Goal: Transaction & Acquisition: Download file/media

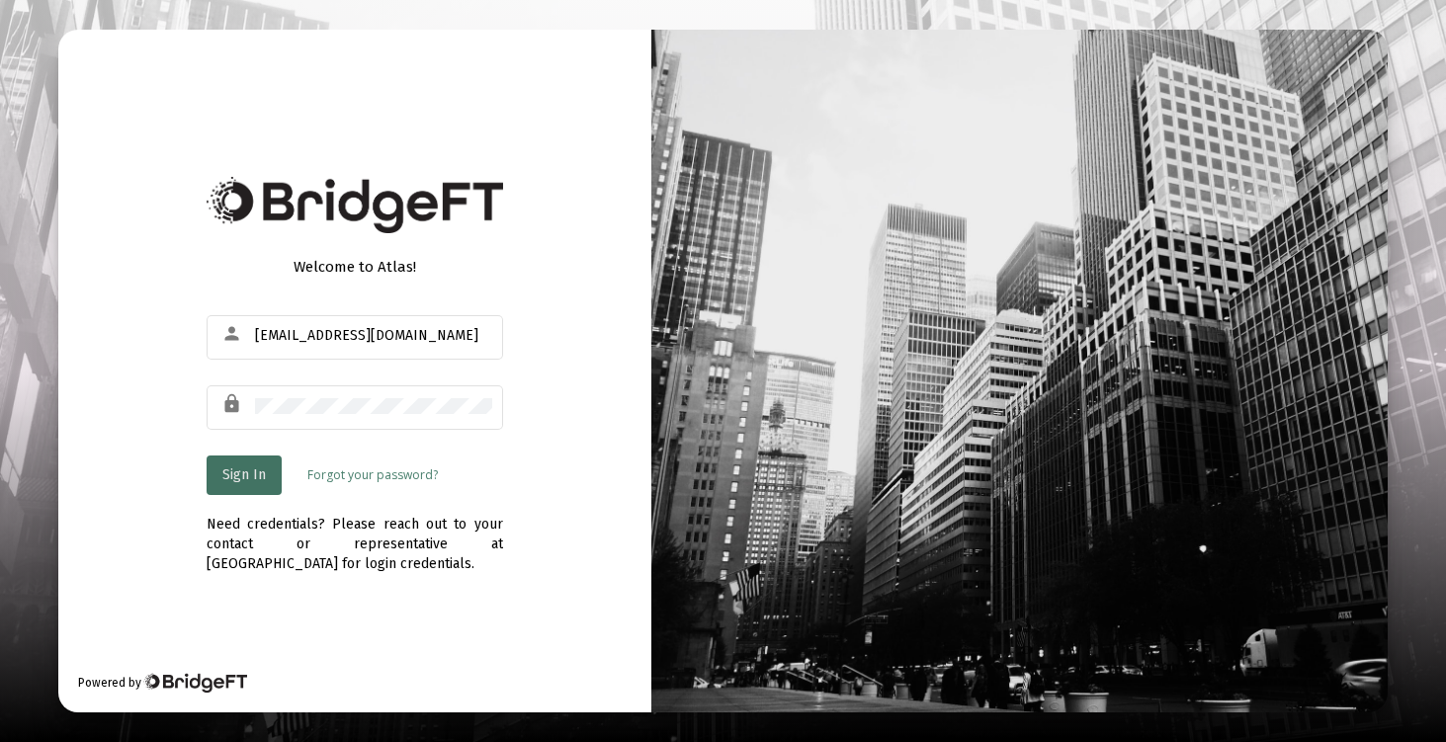
click at [255, 467] on span "Sign In" at bounding box center [244, 475] width 44 height 17
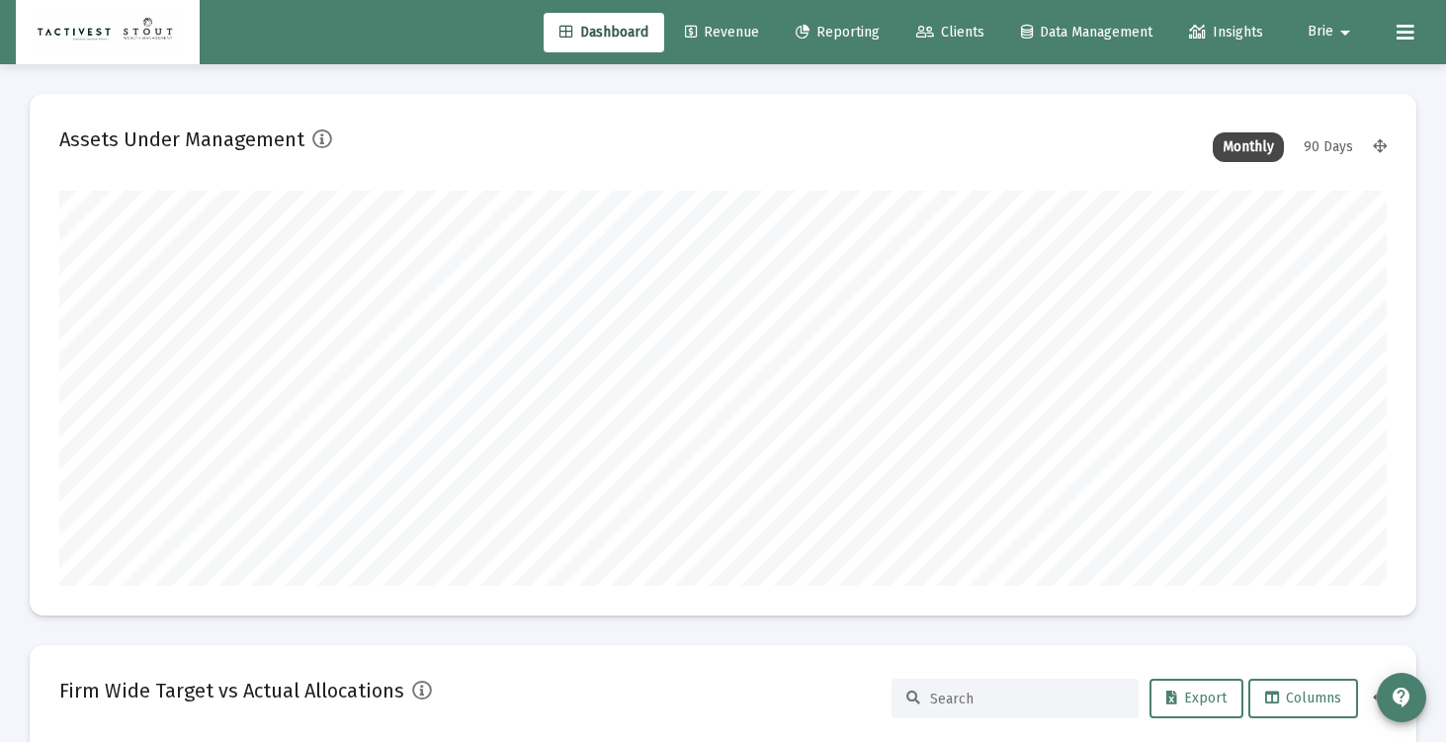
scroll to position [395, 715]
type input "[DATE]"
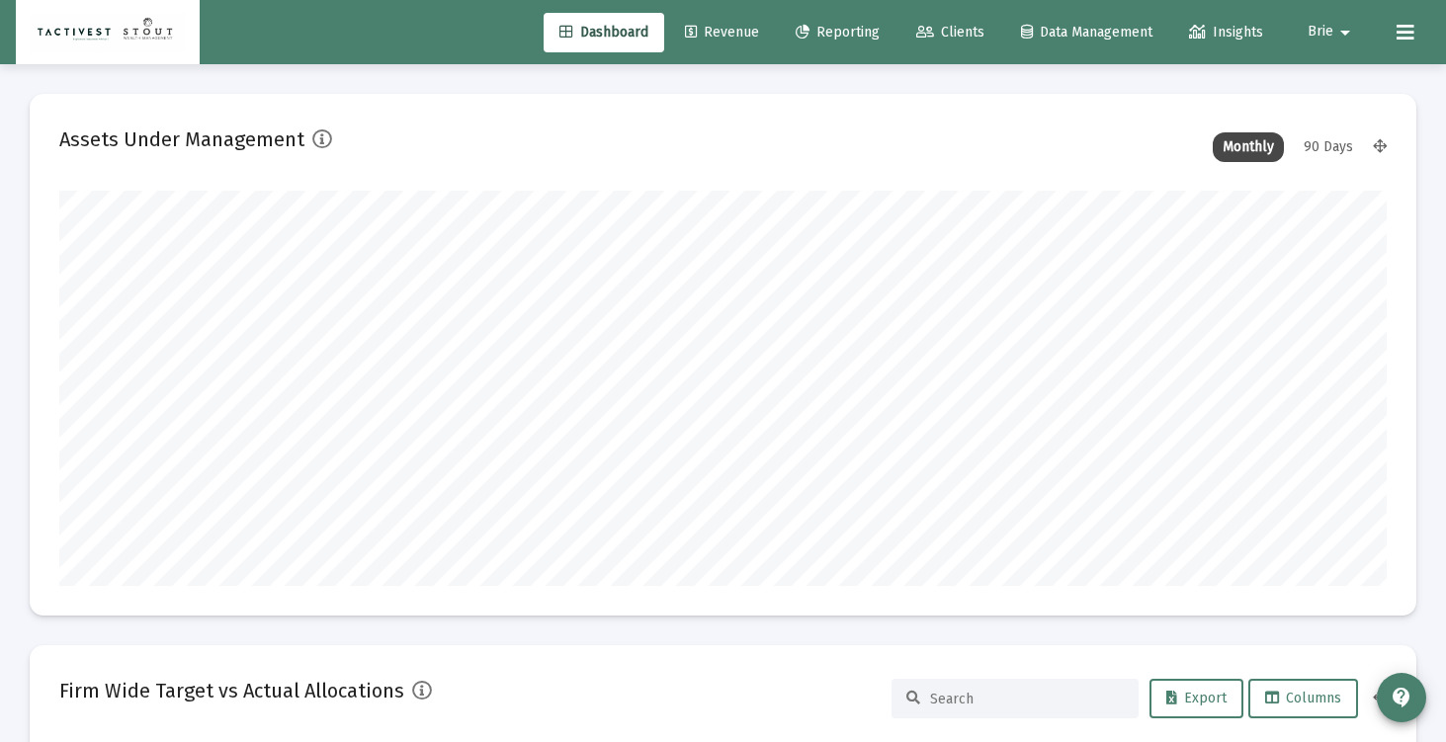
click at [960, 27] on span "Clients" at bounding box center [950, 32] width 68 height 17
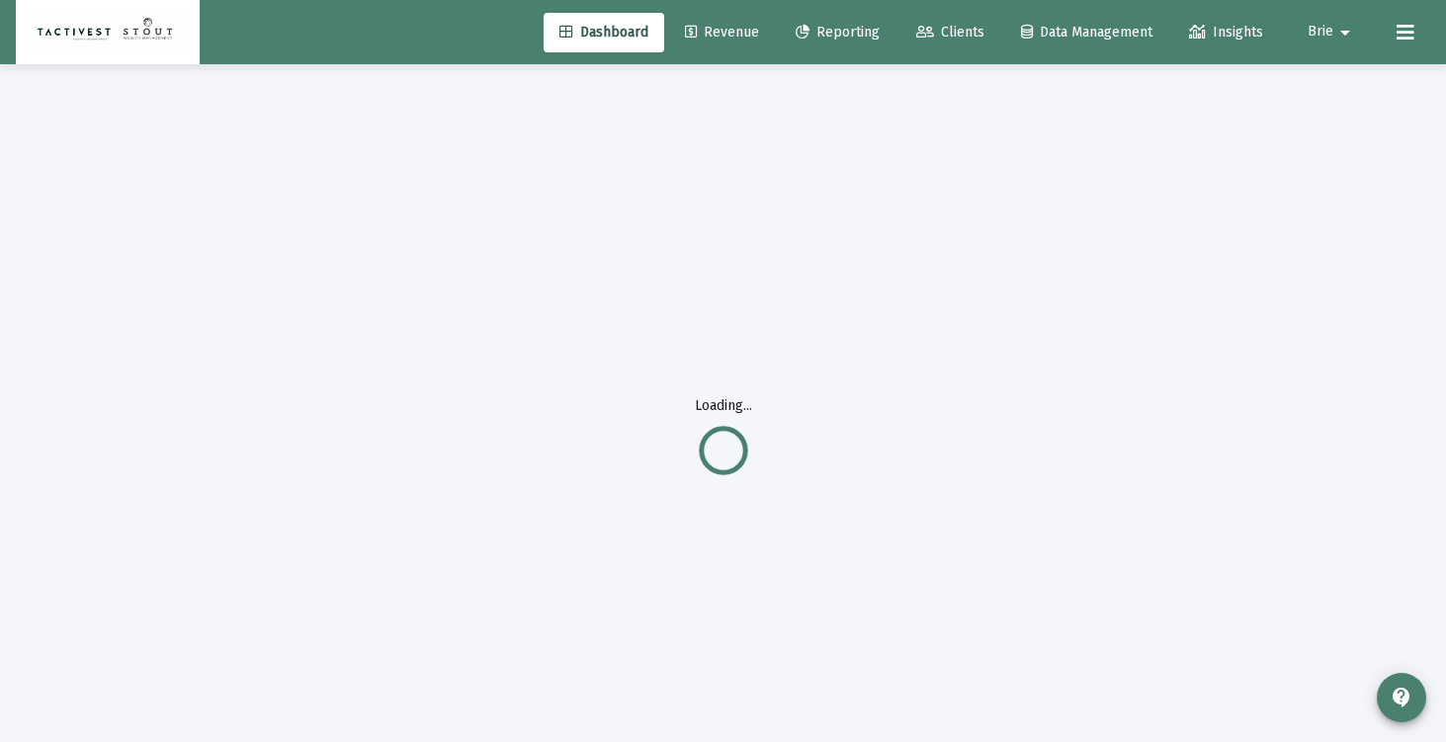
click at [837, 37] on span "Reporting" at bounding box center [838, 32] width 84 height 17
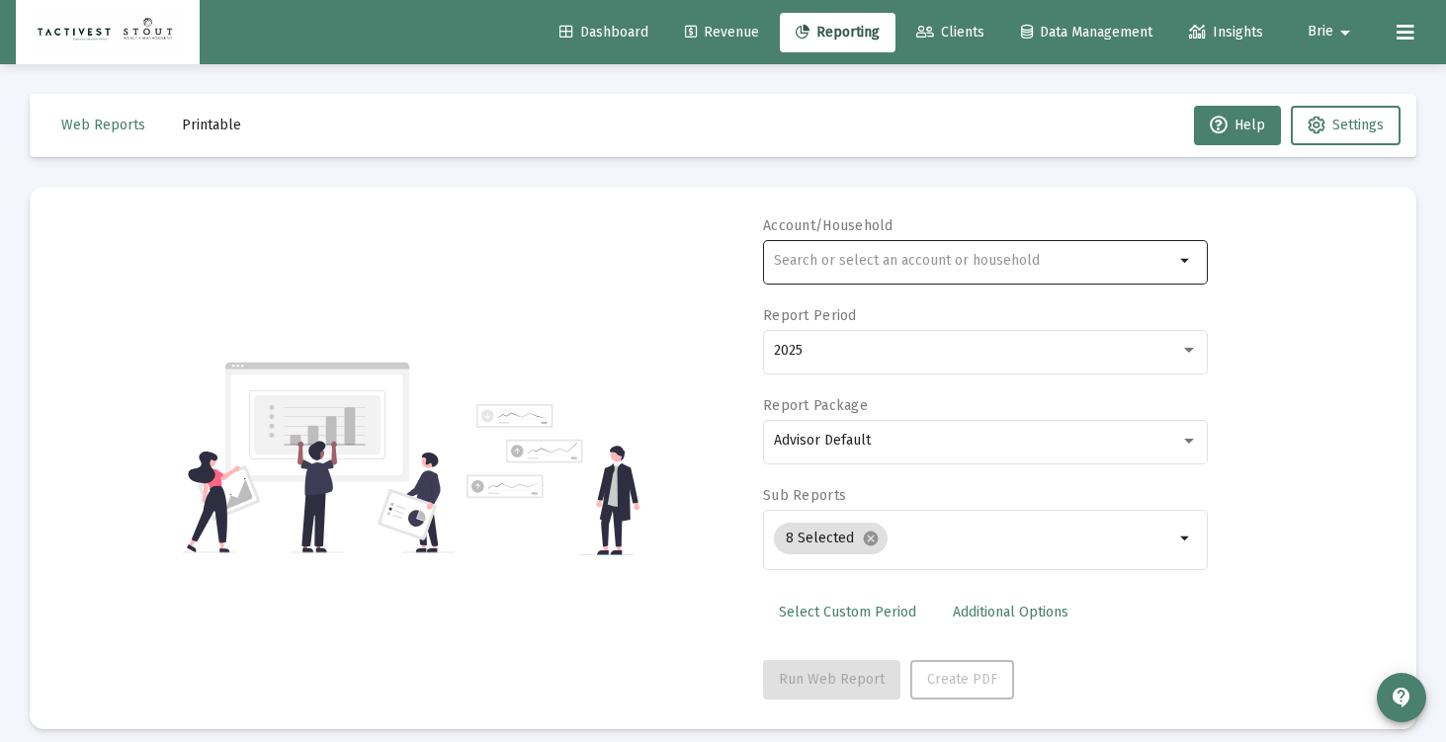
click at [909, 277] on div at bounding box center [974, 260] width 400 height 48
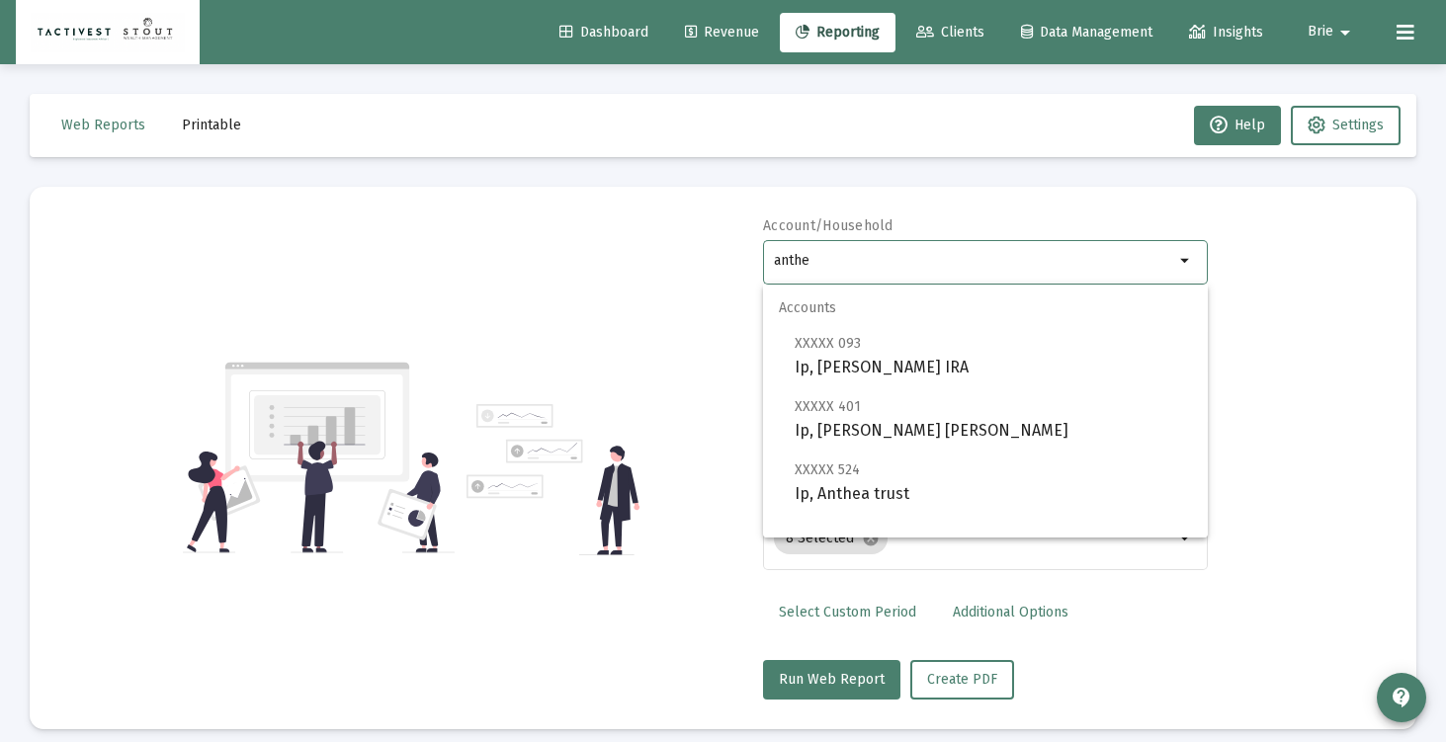
scroll to position [32, 0]
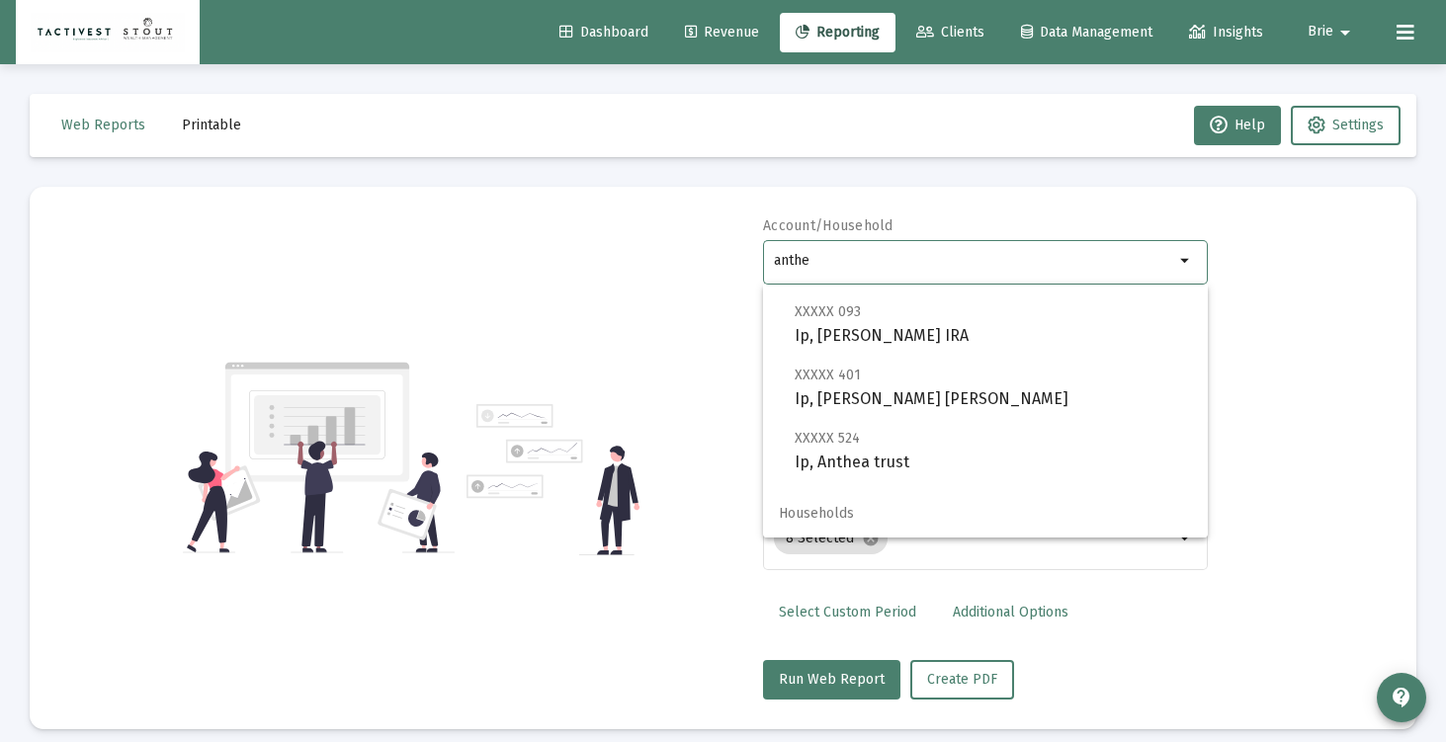
click at [821, 264] on input "anthe" at bounding box center [974, 261] width 400 height 16
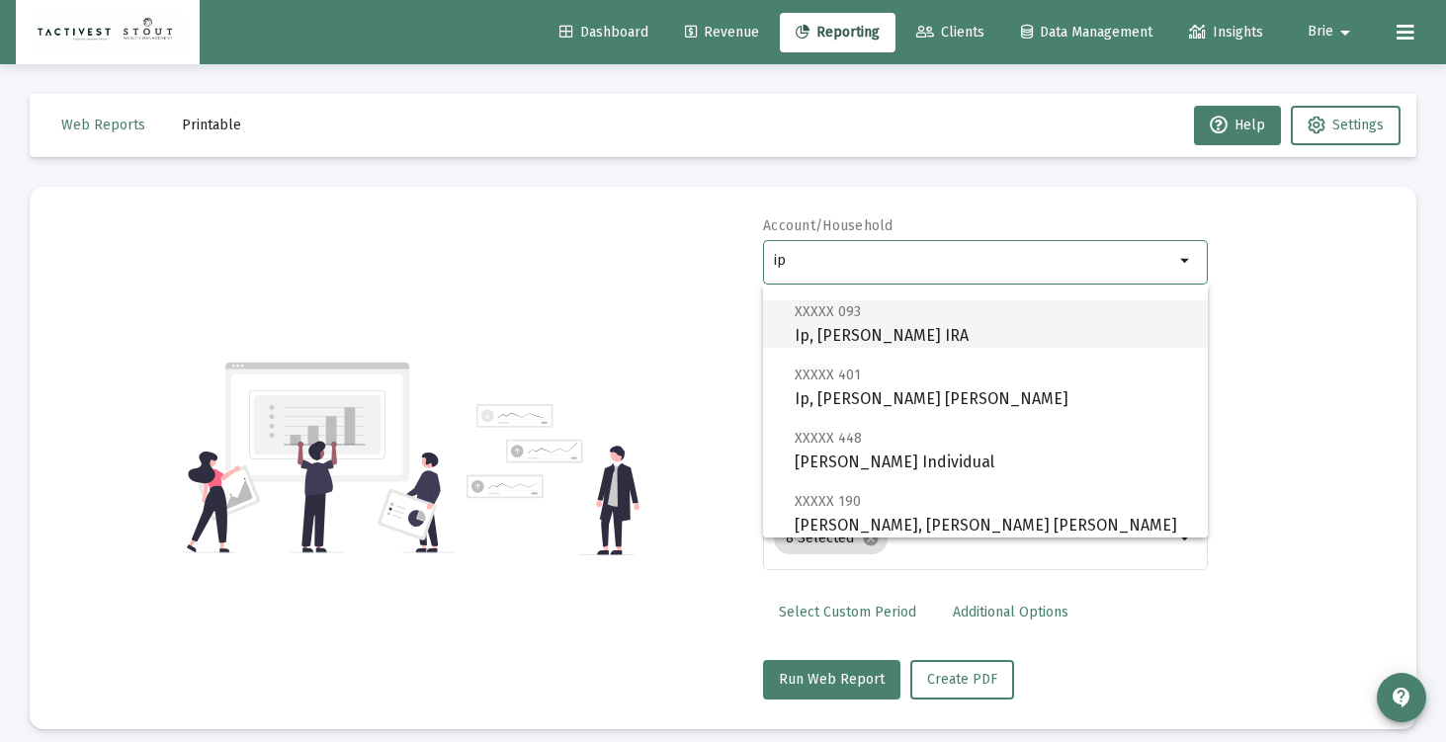
scroll to position [490, 0]
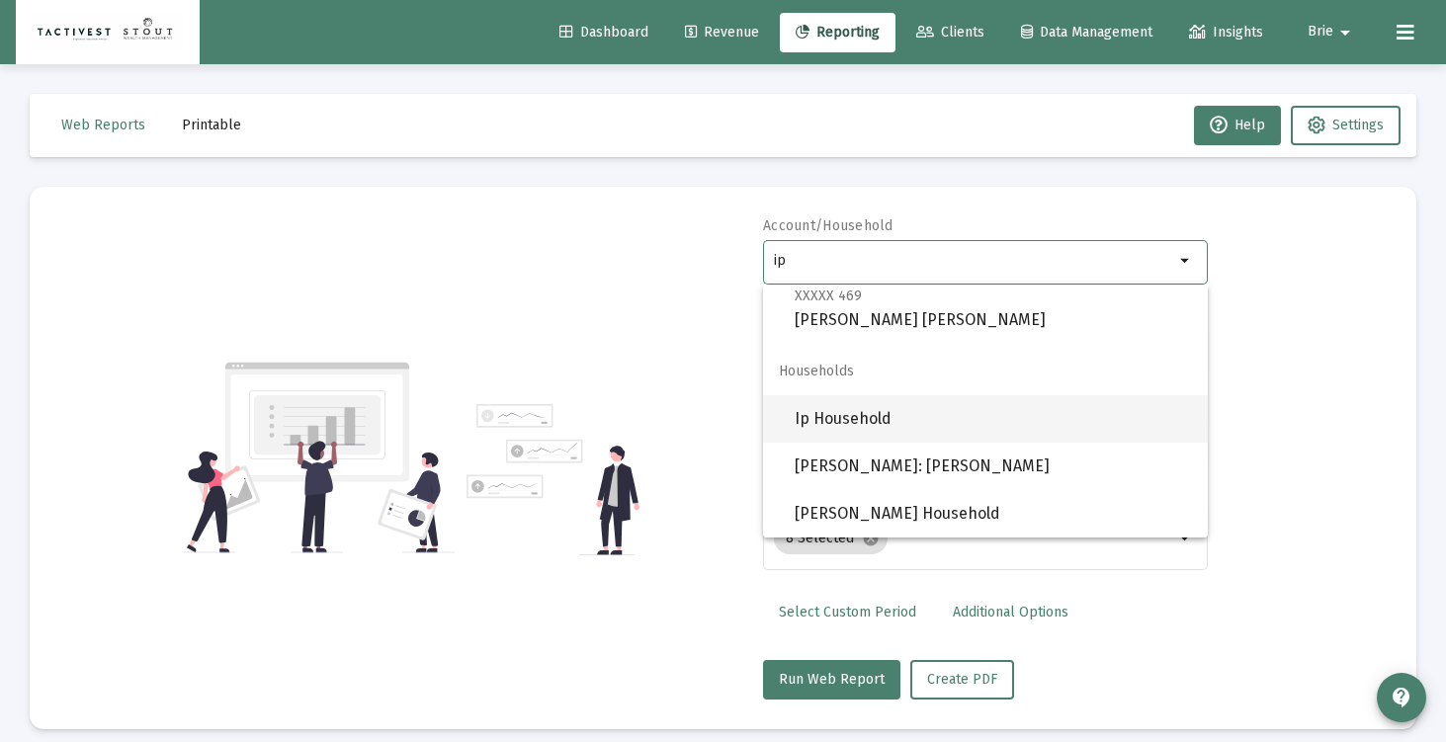
click at [906, 428] on span "Ip Household" at bounding box center [993, 418] width 397 height 47
type input "Ip Household"
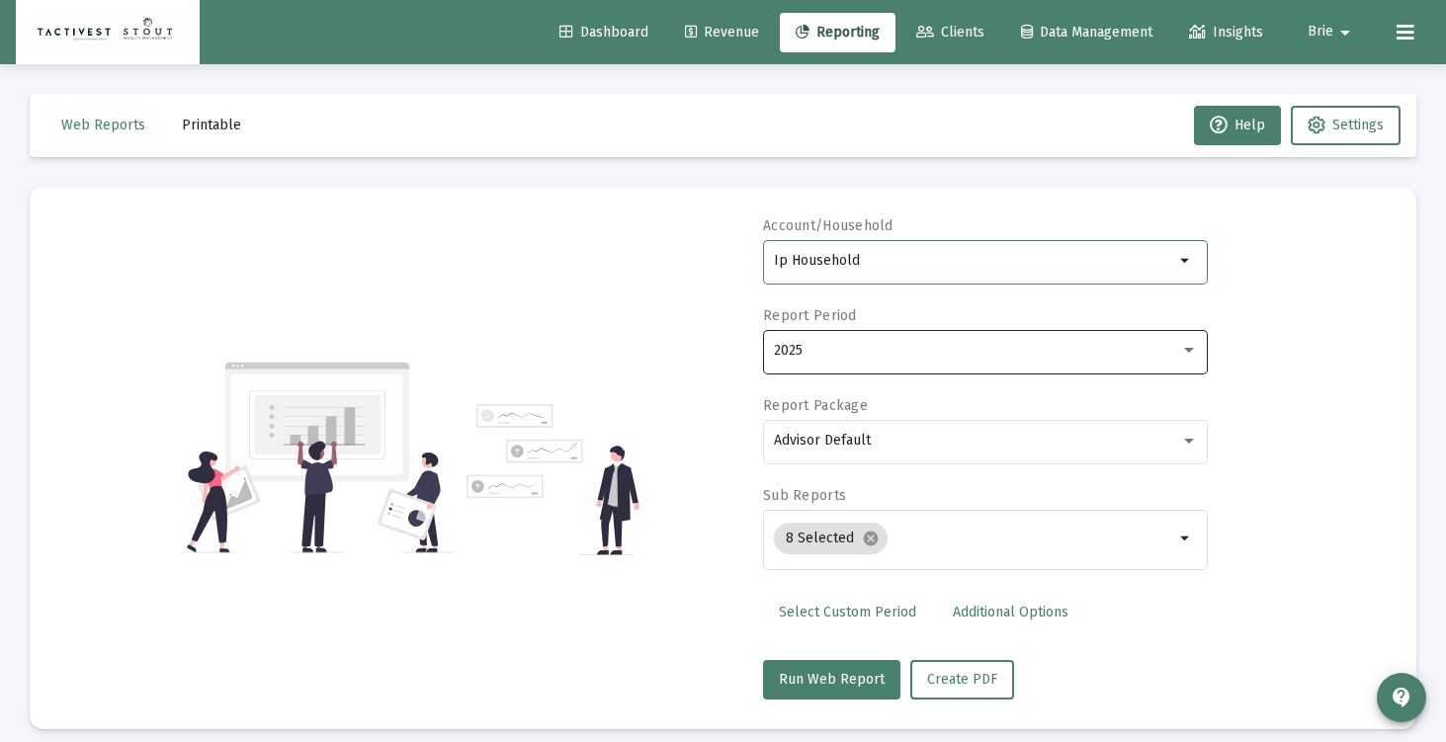
click at [890, 352] on div "2025" at bounding box center [977, 351] width 406 height 16
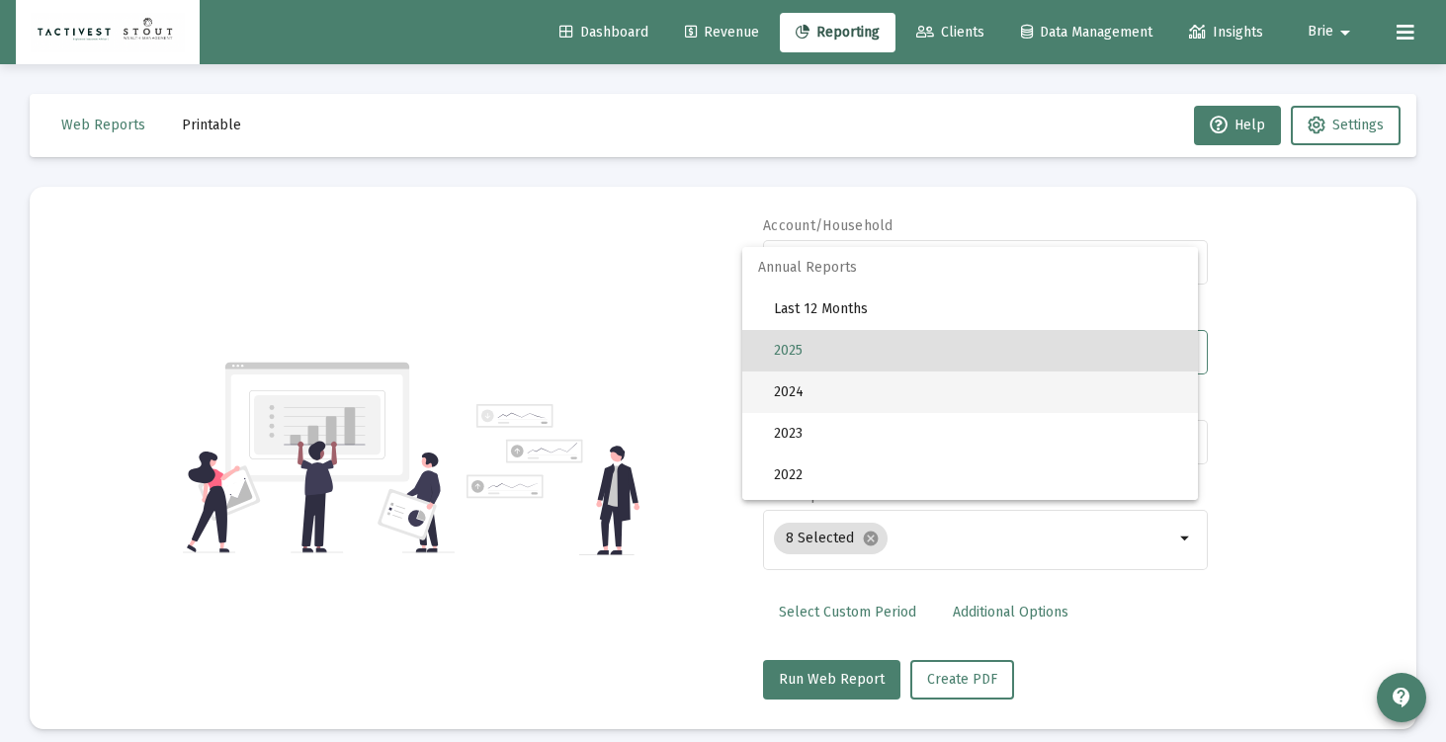
click at [902, 392] on span "2024" at bounding box center [978, 393] width 408 height 42
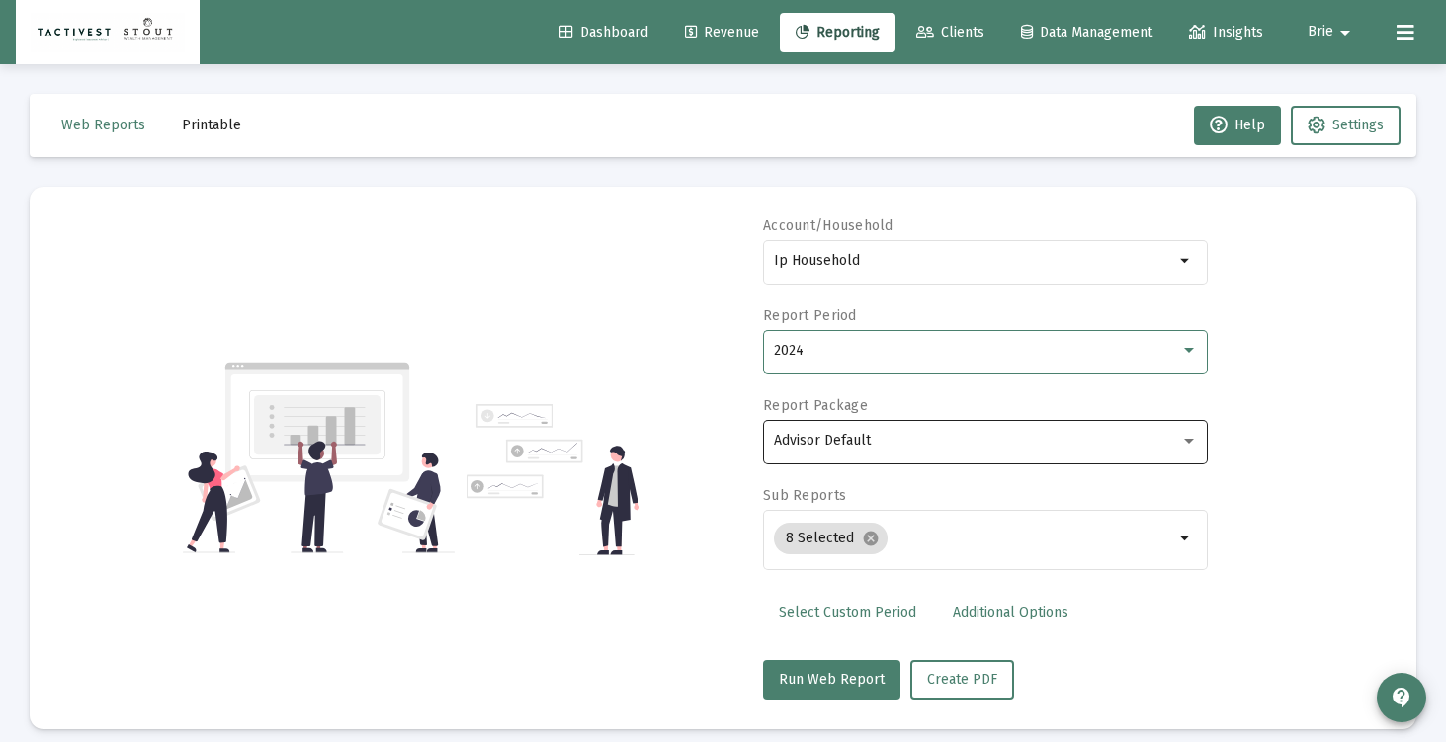
click at [901, 454] on div "Advisor Default" at bounding box center [986, 440] width 424 height 48
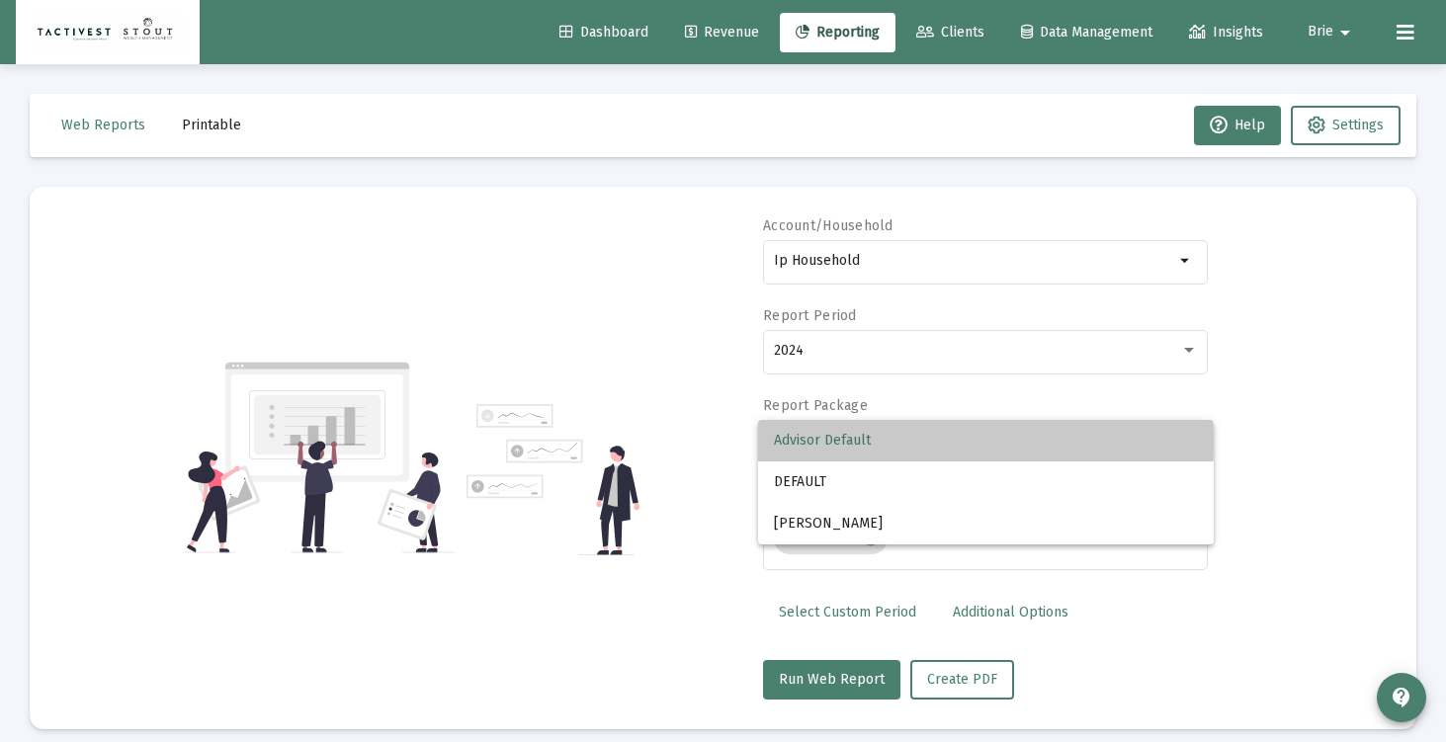
click at [896, 442] on span "Advisor Default" at bounding box center [986, 441] width 424 height 42
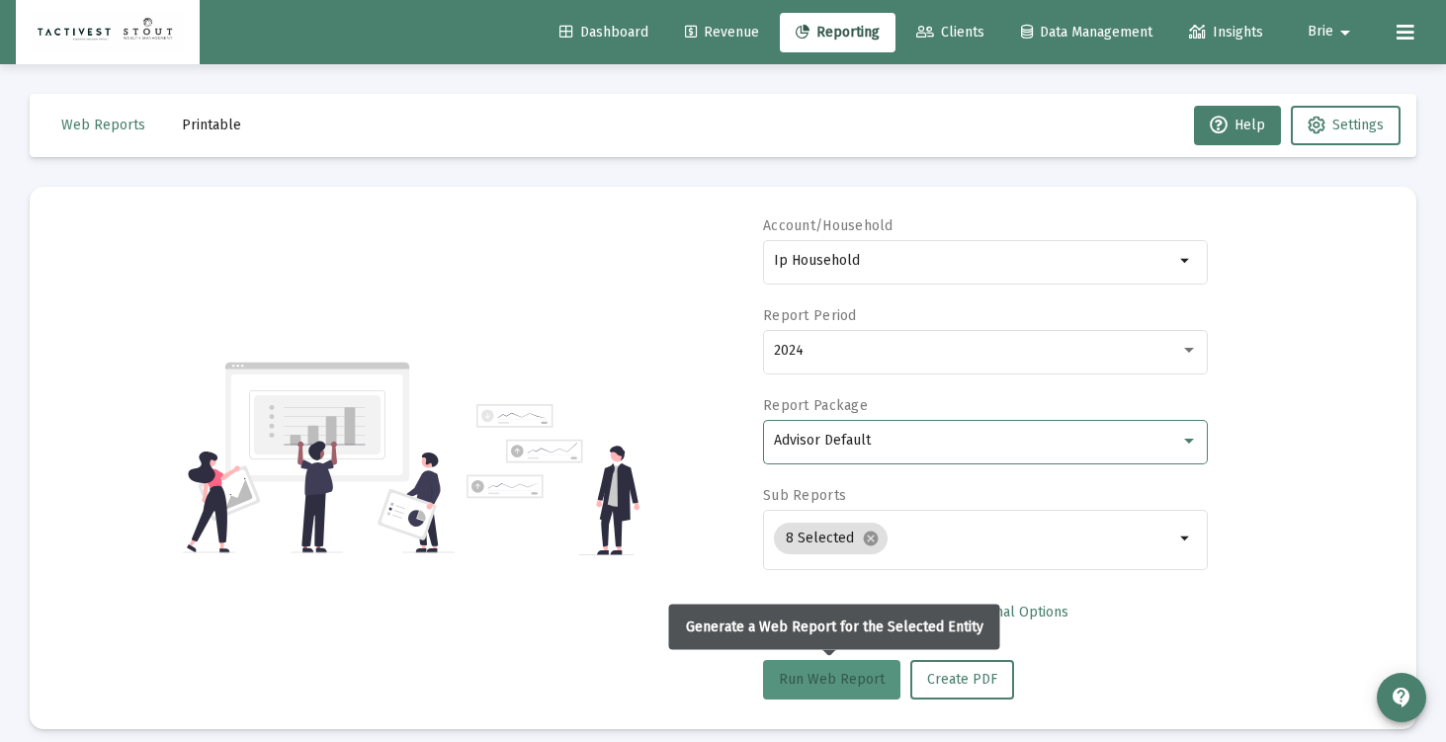
click at [809, 665] on button "Run Web Report" at bounding box center [831, 680] width 137 height 40
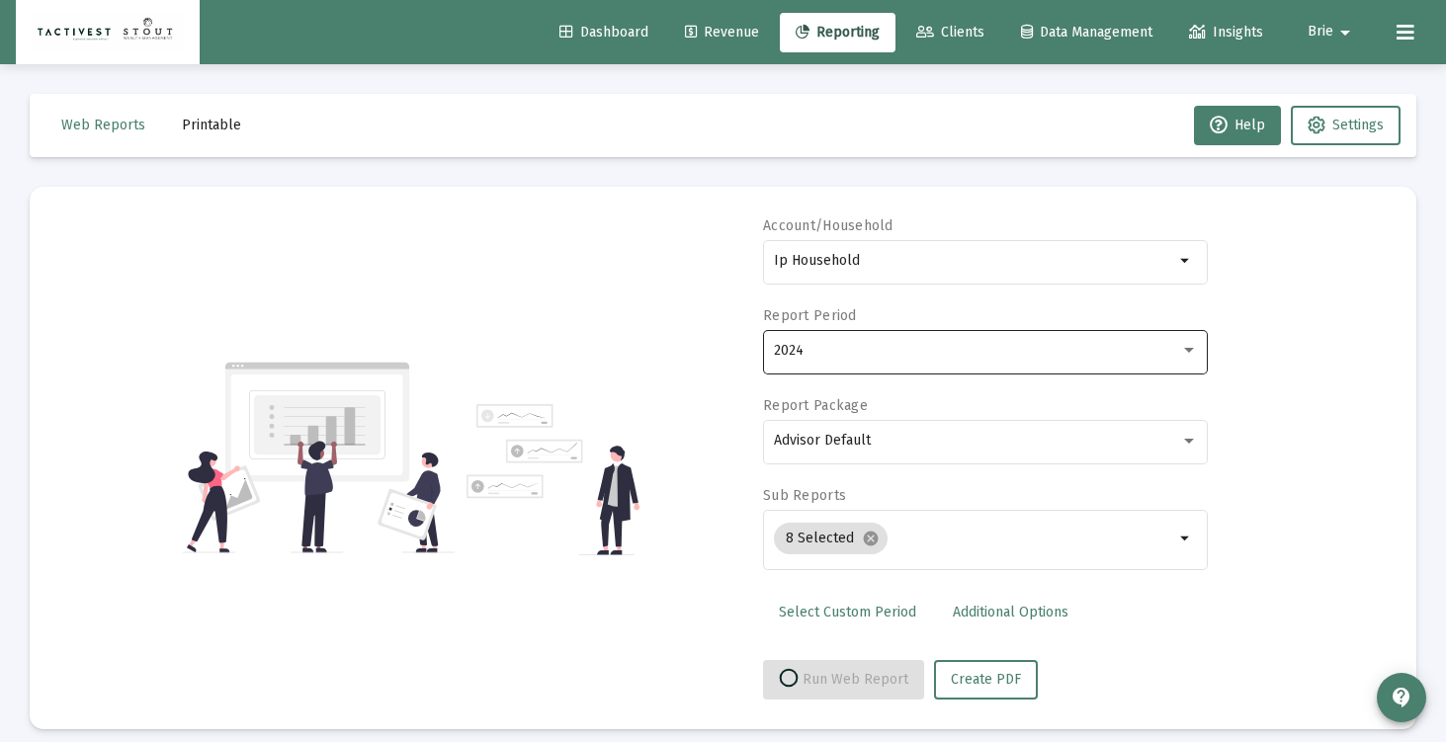
click at [894, 366] on div "2024" at bounding box center [986, 350] width 424 height 48
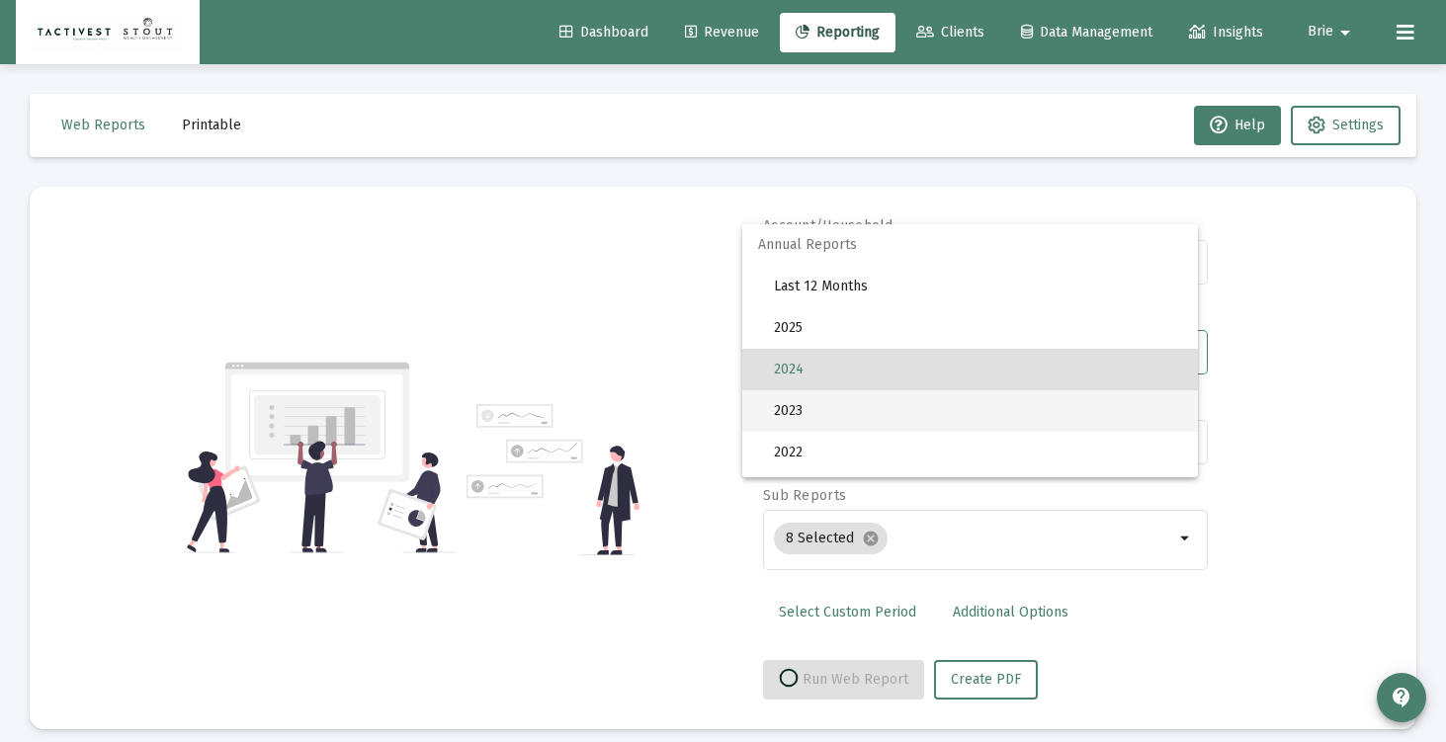
scroll to position [19, 0]
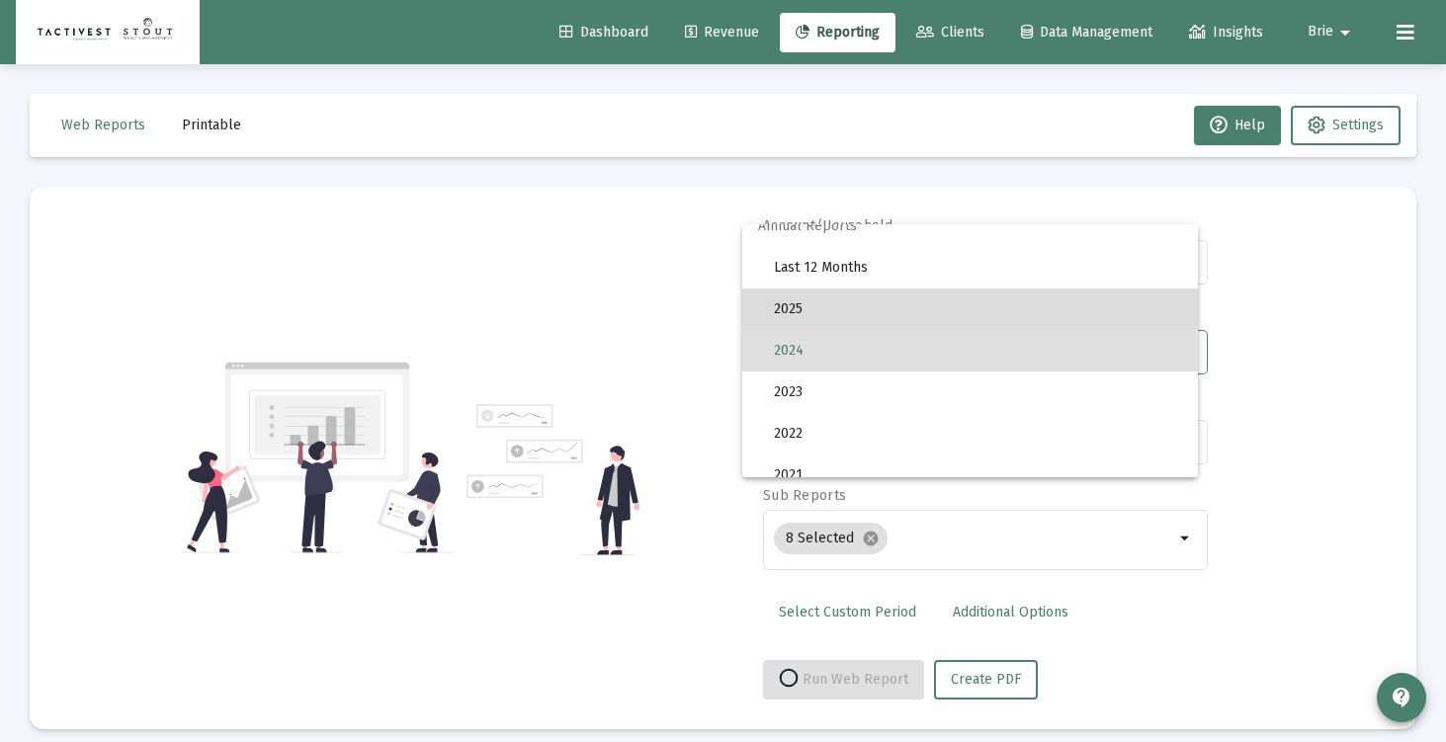
click at [904, 296] on span "2025" at bounding box center [978, 310] width 408 height 42
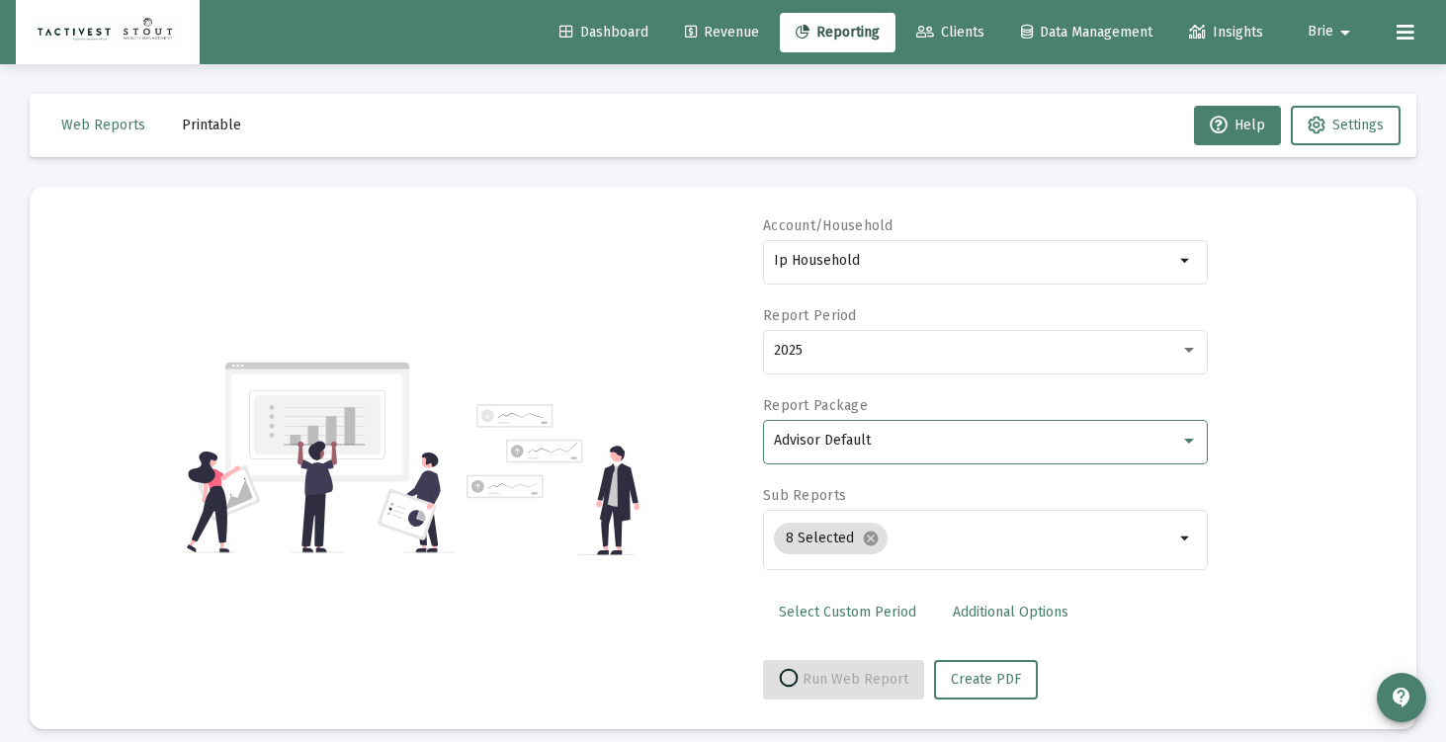
click at [962, 438] on div "Advisor Default" at bounding box center [977, 441] width 406 height 16
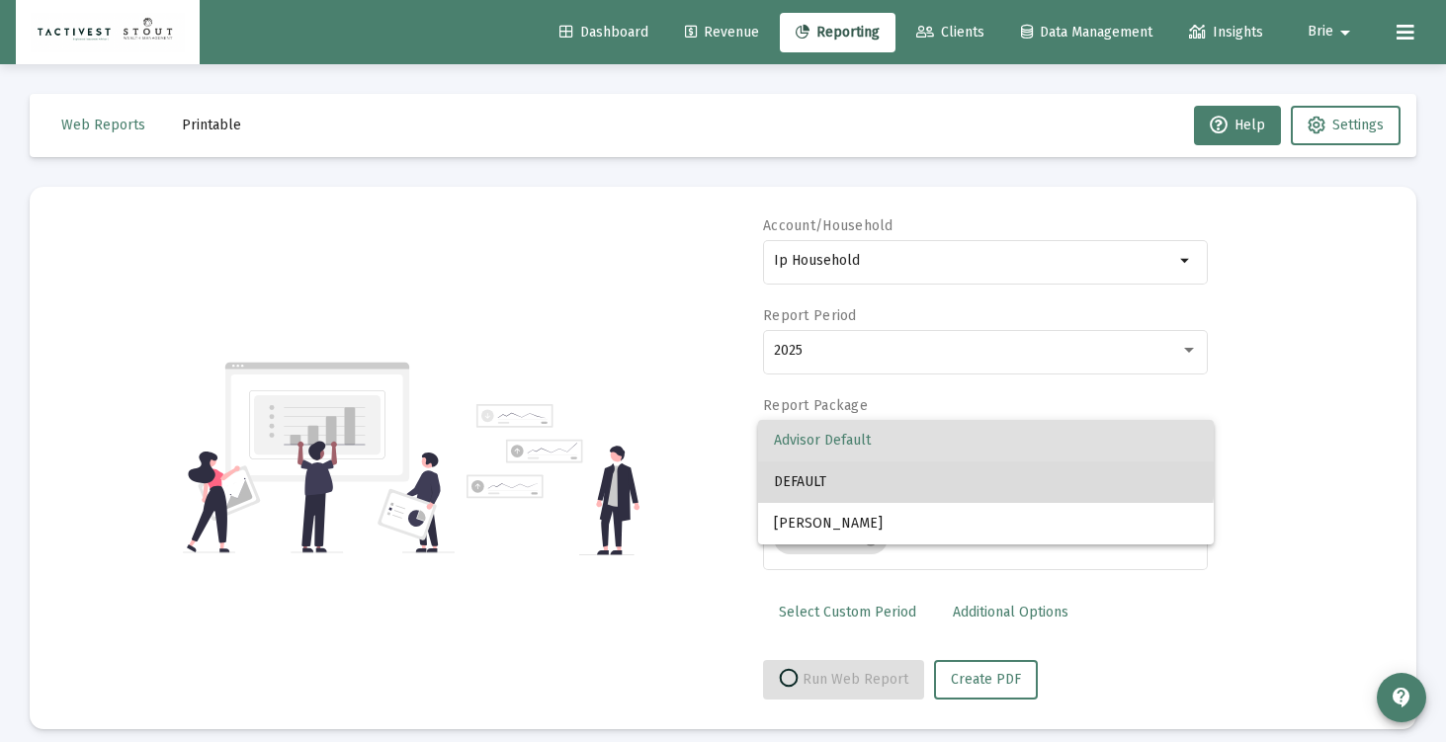
click at [962, 475] on span "DEFAULT" at bounding box center [986, 483] width 424 height 42
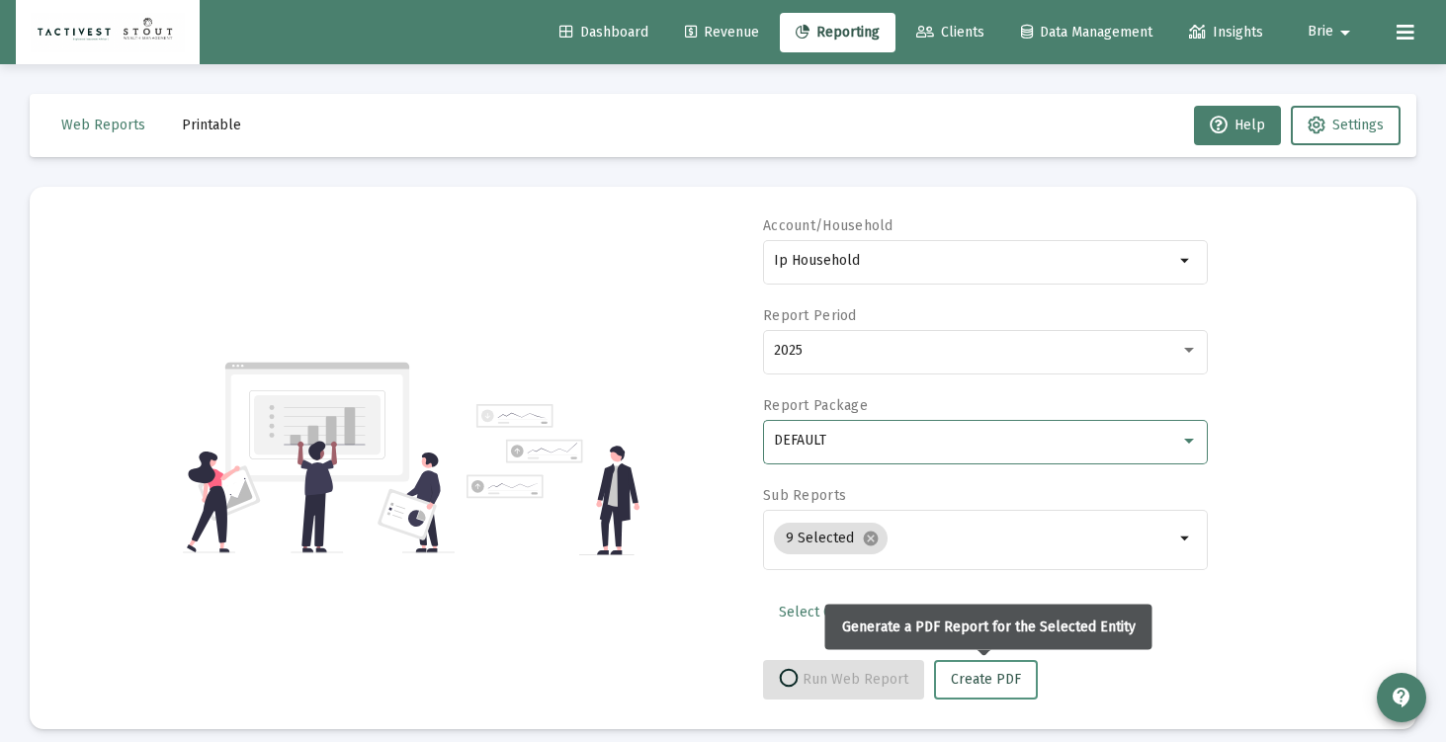
click at [986, 672] on span "Create PDF" at bounding box center [986, 679] width 70 height 17
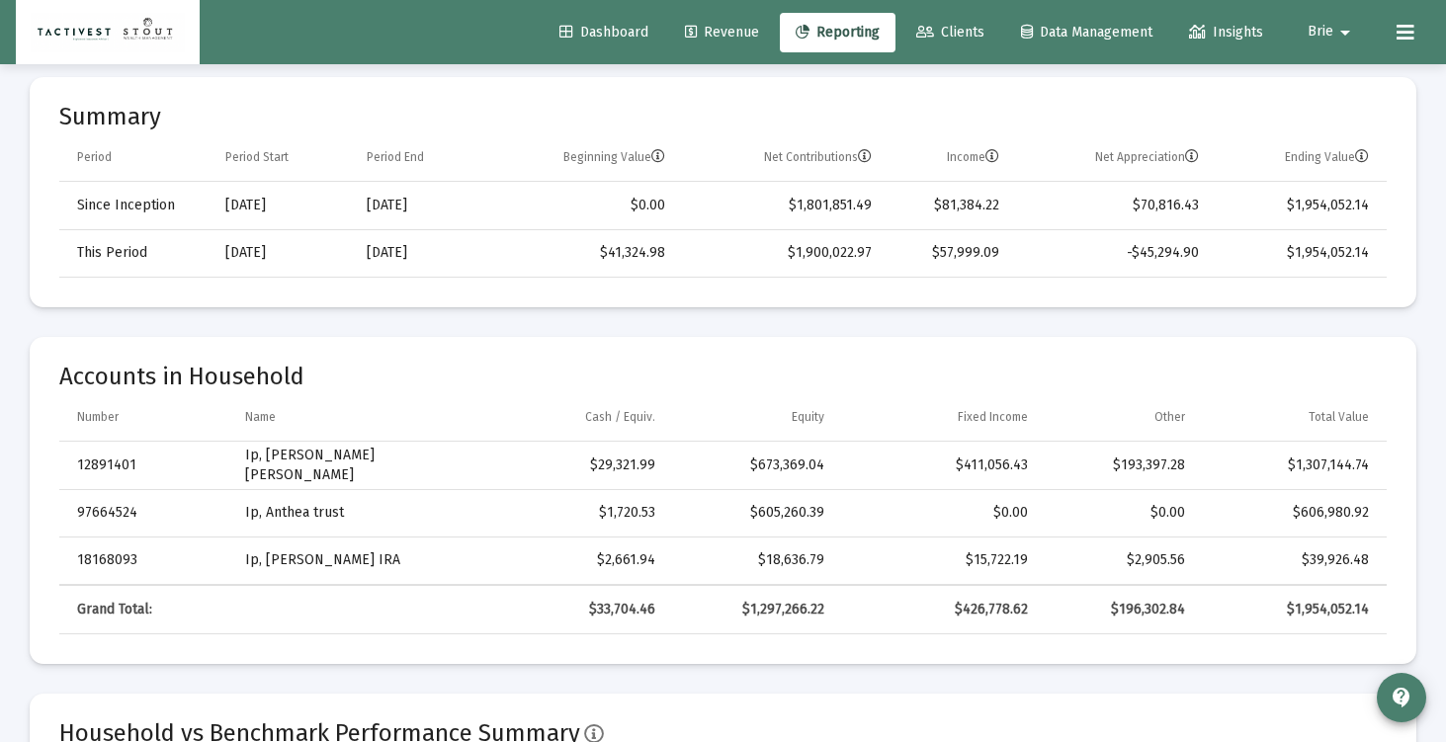
scroll to position [821, 0]
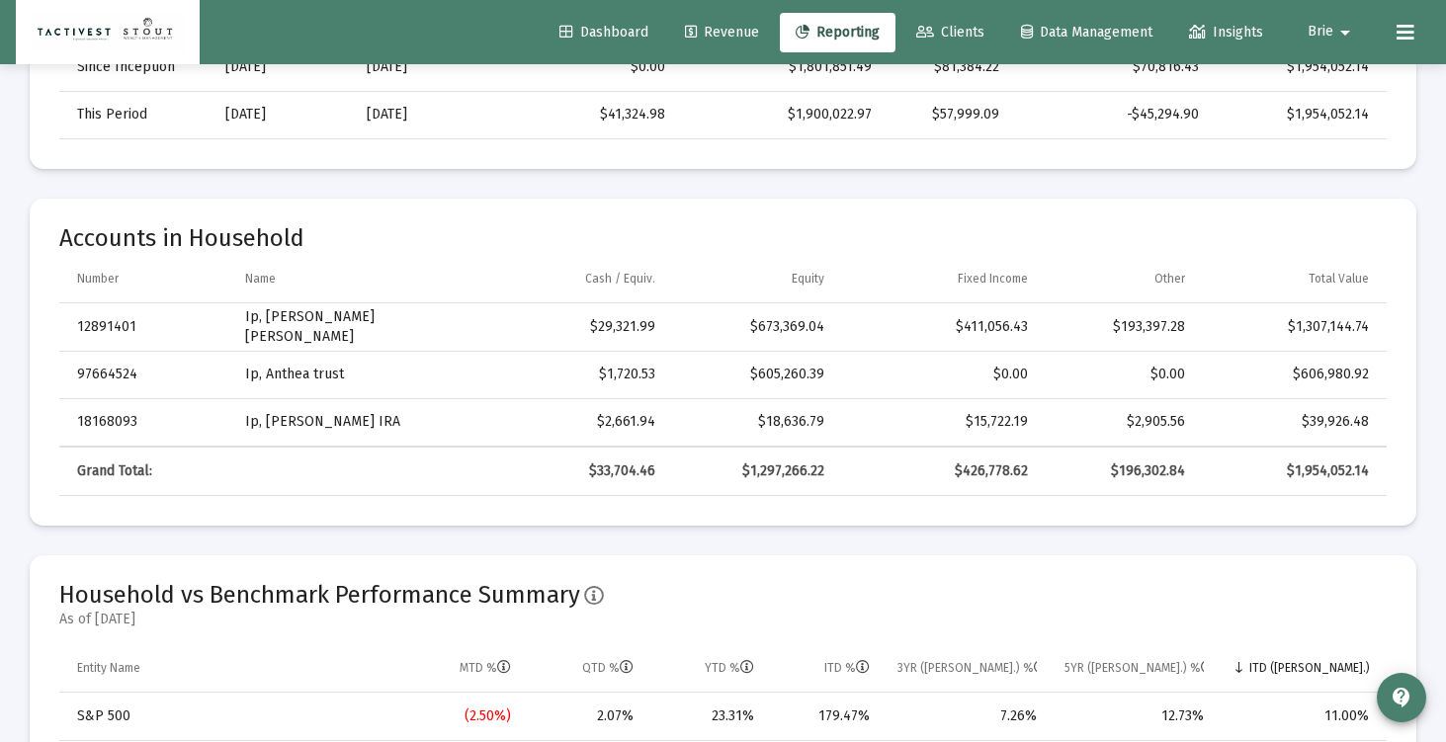
click at [1329, 324] on div "$1,307,144.74" at bounding box center [1291, 327] width 156 height 20
copy div "1,307,144.74"
click at [1325, 375] on div "$606,980.92" at bounding box center [1291, 375] width 156 height 20
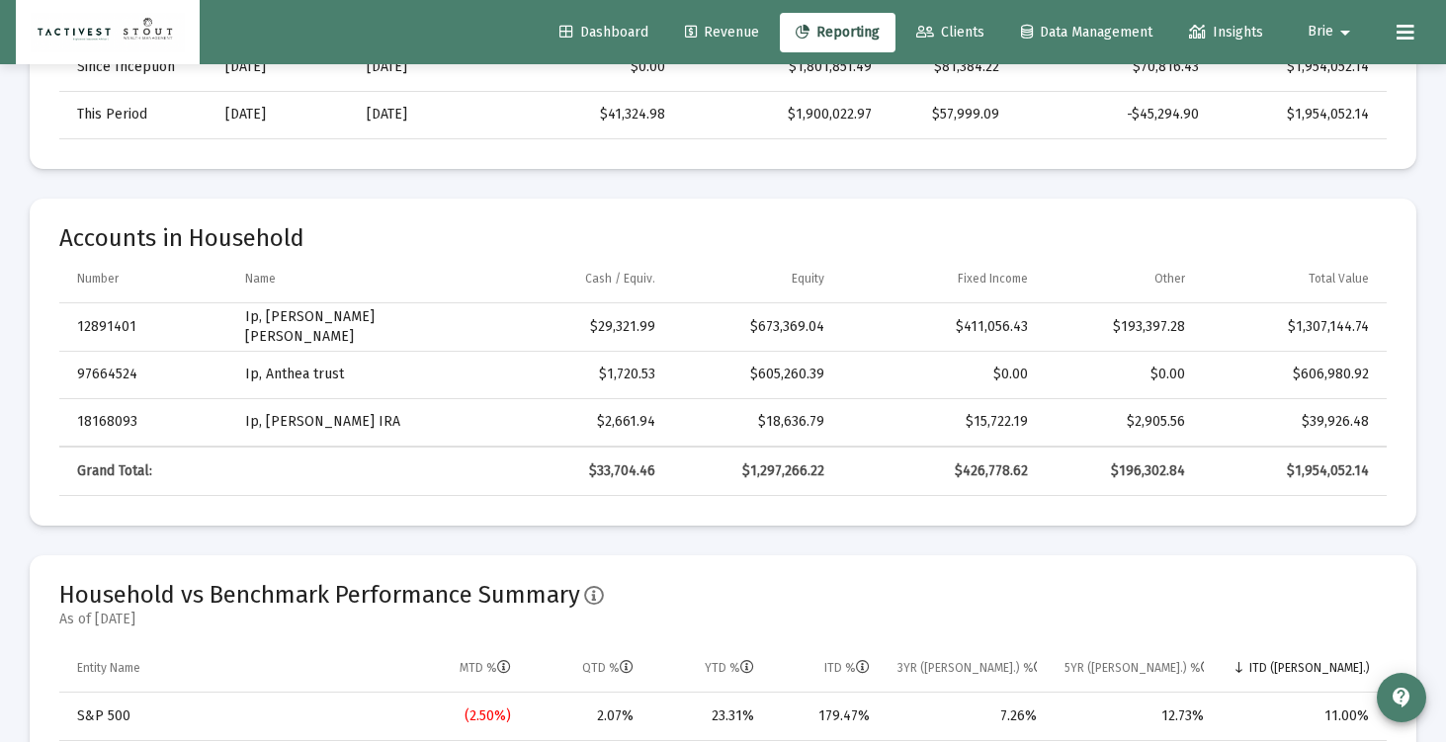
copy div "606,980.92"
click at [1346, 412] on div "$39,926.48" at bounding box center [1291, 422] width 156 height 20
copy div "39,926.48"
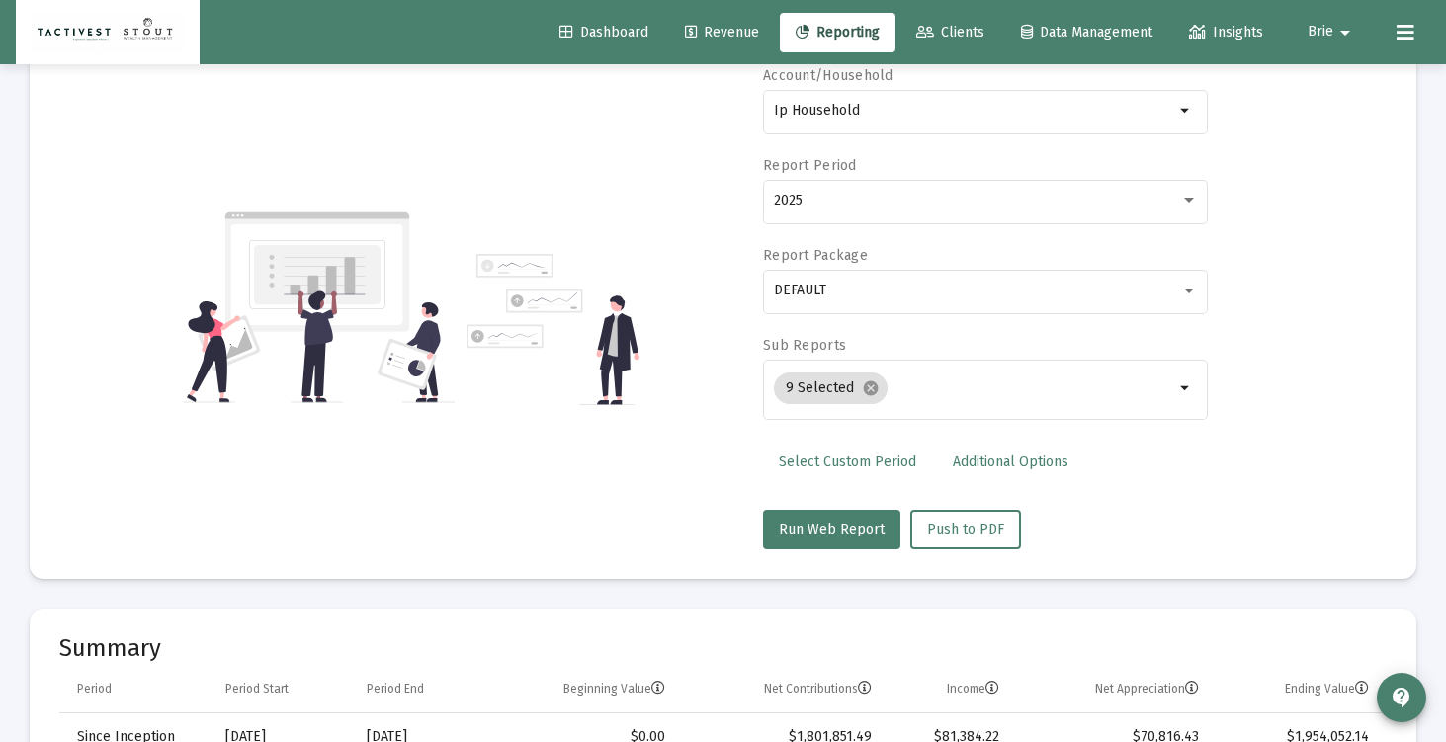
scroll to position [0, 0]
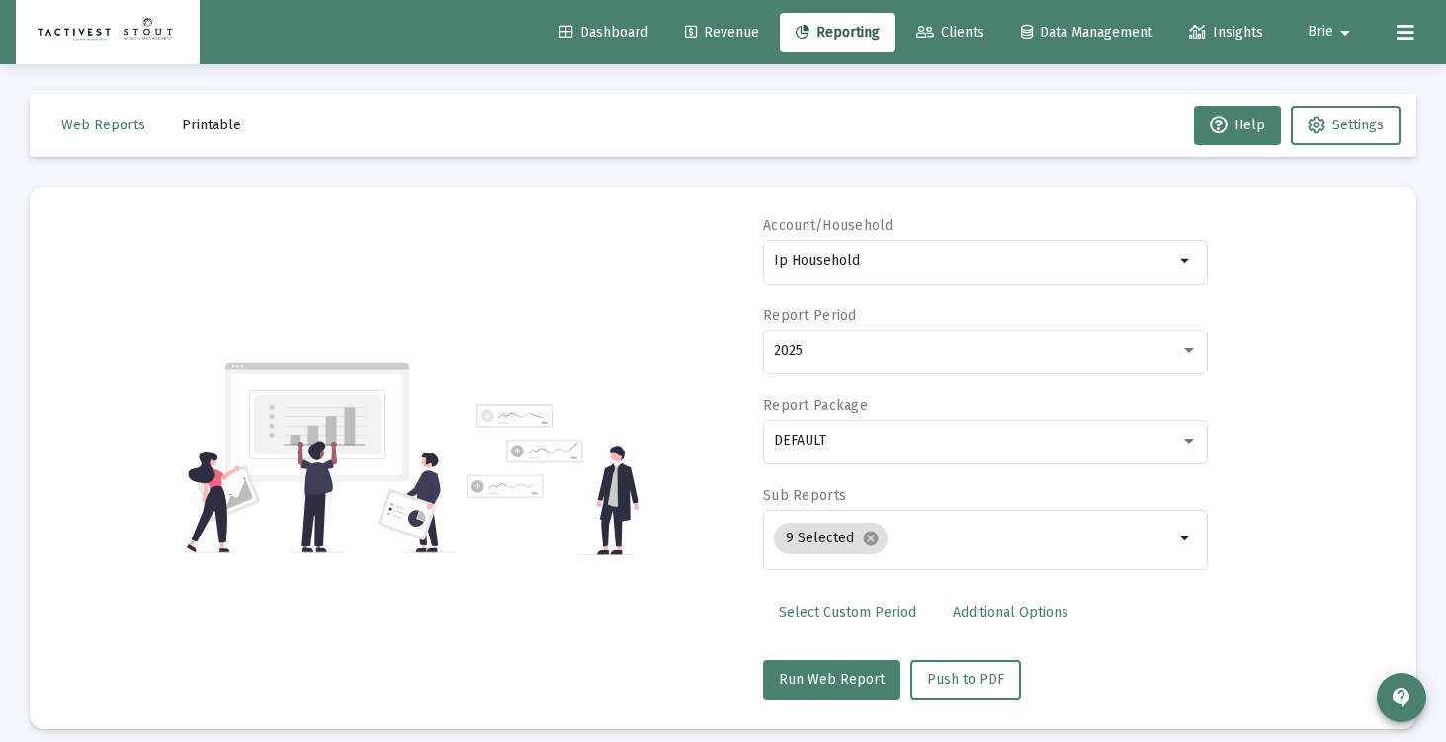
click at [211, 141] on button "Printable" at bounding box center [211, 126] width 91 height 40
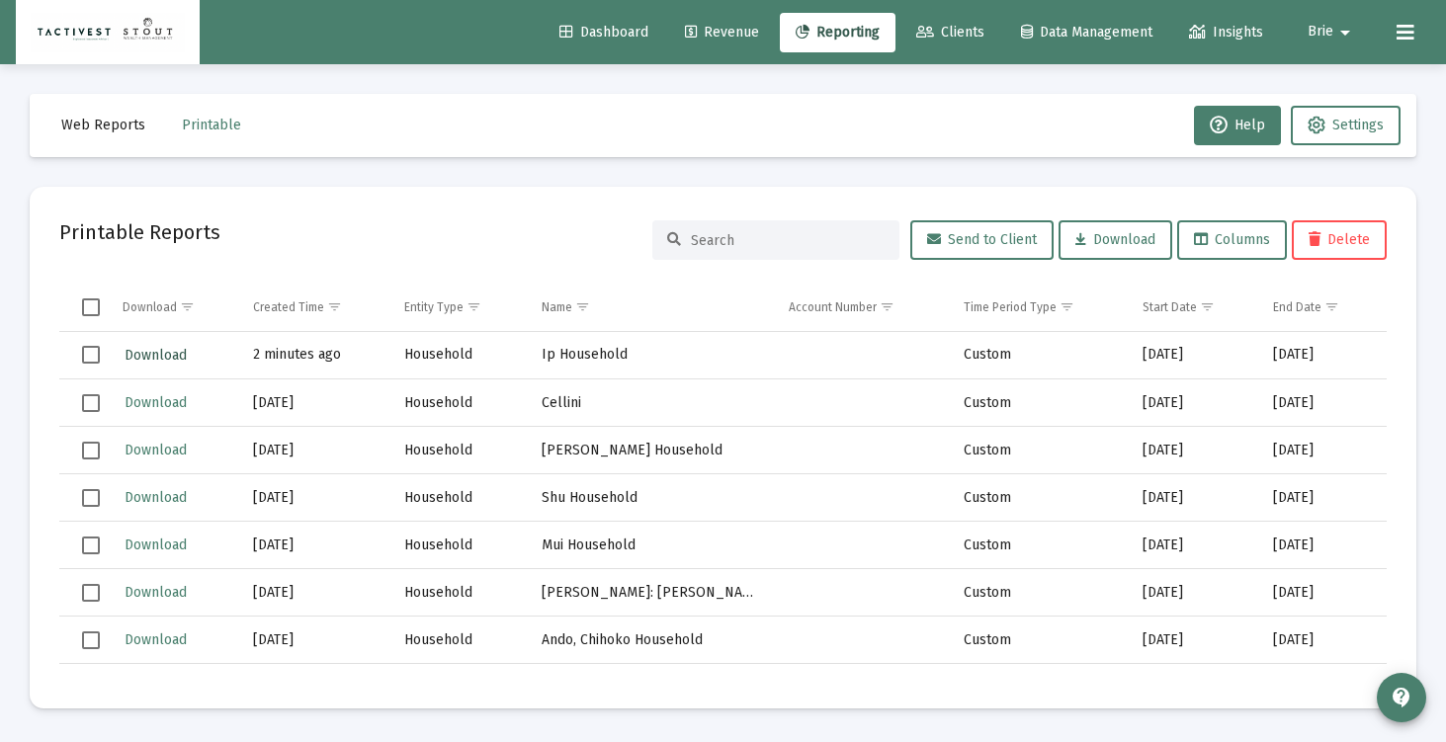
click at [186, 356] on span "Download" at bounding box center [156, 355] width 62 height 17
